Goal: Navigation & Orientation: Understand site structure

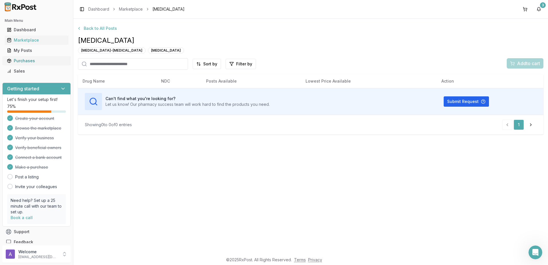
click at [35, 64] on link "Purchases" at bounding box center [37, 61] width 64 height 10
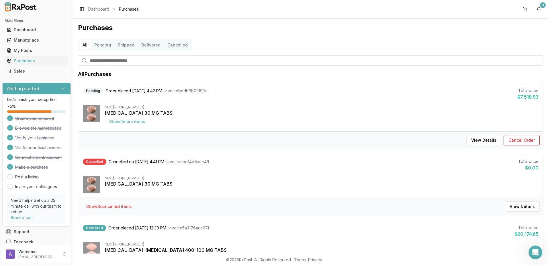
click at [128, 48] on button "Shipped" at bounding box center [126, 44] width 24 height 9
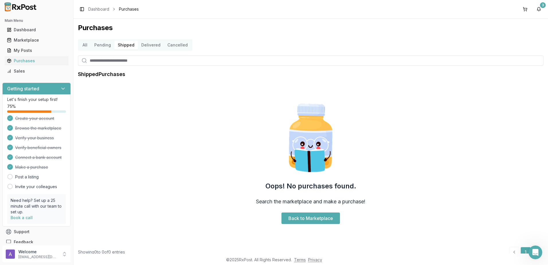
click at [105, 45] on button "Pending" at bounding box center [103, 44] width 24 height 9
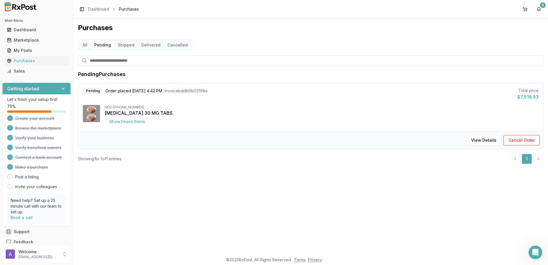
click at [85, 44] on button "All" at bounding box center [85, 44] width 12 height 9
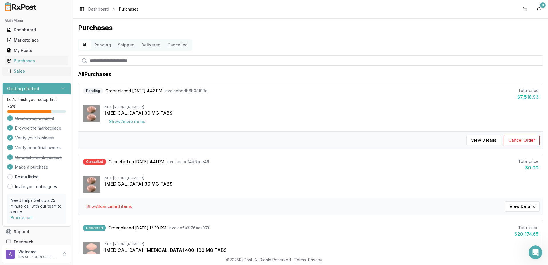
click at [33, 69] on div "Sales" at bounding box center [36, 71] width 59 height 6
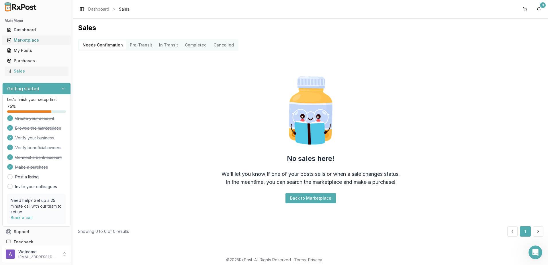
click at [27, 41] on div "Marketplace" at bounding box center [36, 40] width 59 height 6
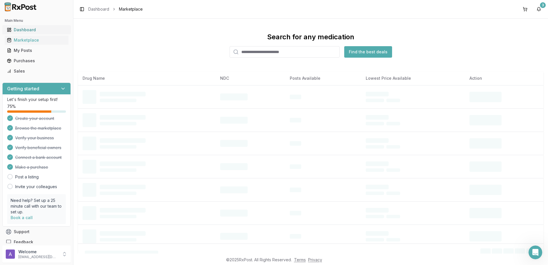
click at [30, 32] on div "Dashboard" at bounding box center [36, 30] width 59 height 6
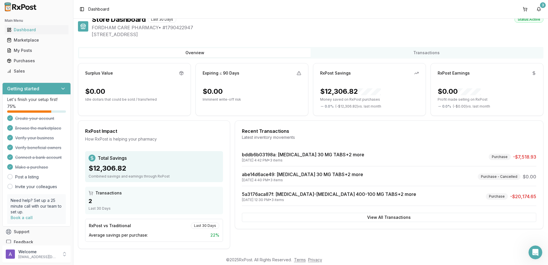
scroll to position [13, 0]
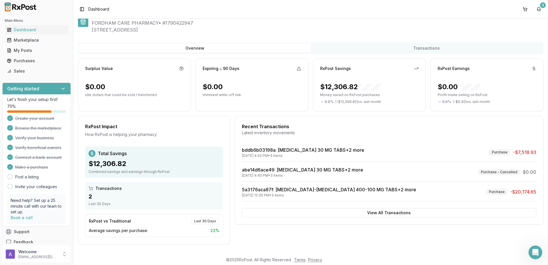
click at [368, 49] on div "Store Dashboard Last 30 Days Status: Active FORDHAM CARE PHARMACY • # 179042294…" at bounding box center [311, 127] width 466 height 234
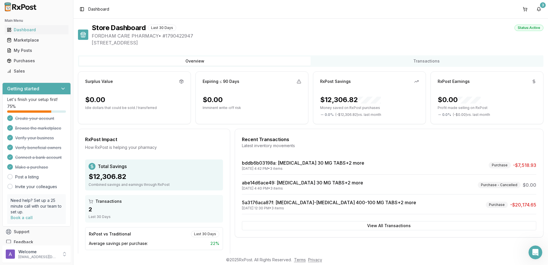
click at [220, 62] on button "Overview" at bounding box center [195, 60] width 232 height 9
click at [61, 86] on icon at bounding box center [63, 89] width 6 height 6
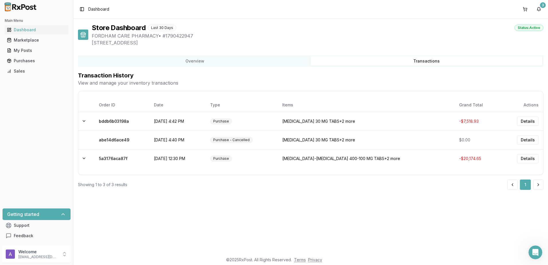
click at [425, 59] on button "Transactions" at bounding box center [427, 60] width 232 height 9
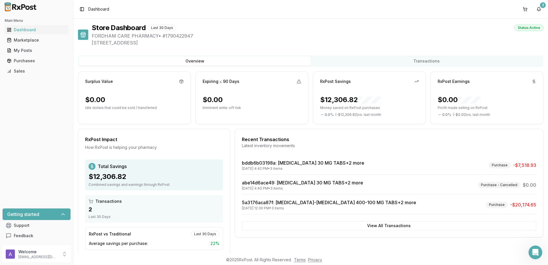
click at [234, 57] on button "Overview" at bounding box center [195, 60] width 232 height 9
click at [22, 38] on div "Marketplace" at bounding box center [36, 40] width 59 height 6
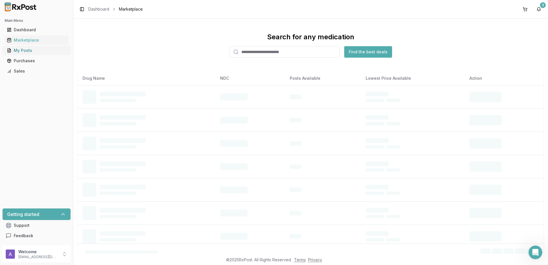
click at [24, 51] on div "My Posts" at bounding box center [36, 51] width 59 height 6
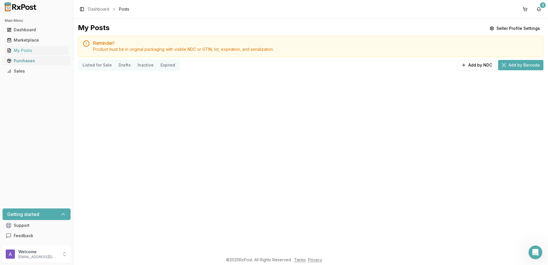
click at [27, 58] on div "Purchases" at bounding box center [36, 61] width 59 height 6
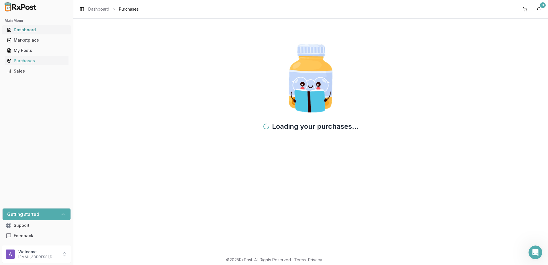
click at [32, 31] on div "Dashboard" at bounding box center [36, 30] width 59 height 6
